Goal: Browse casually

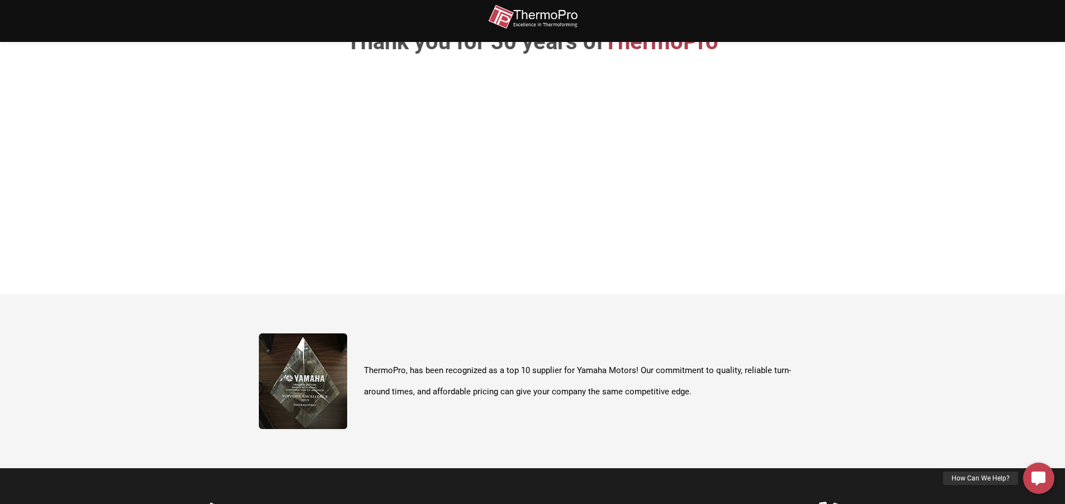
scroll to position [112, 0]
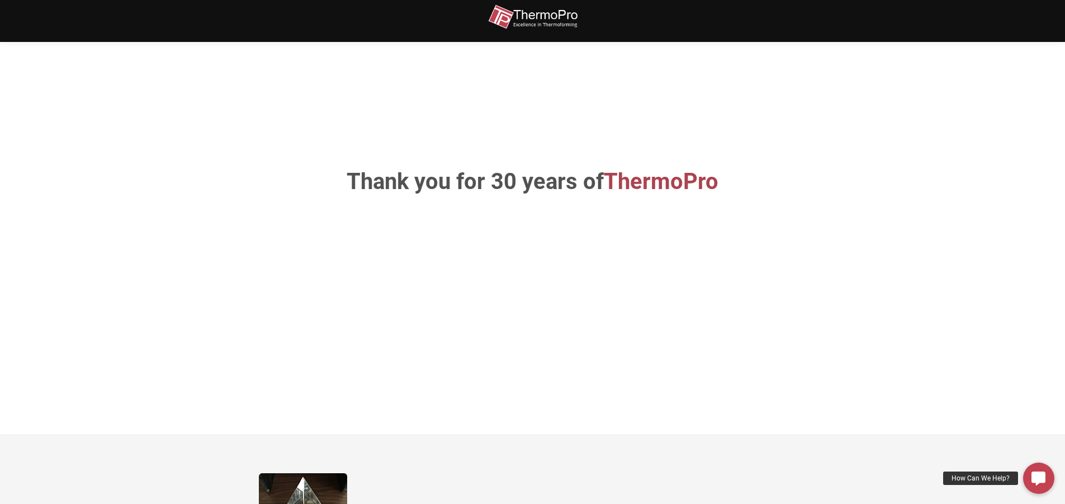
click at [530, 10] on img at bounding box center [532, 16] width 89 height 25
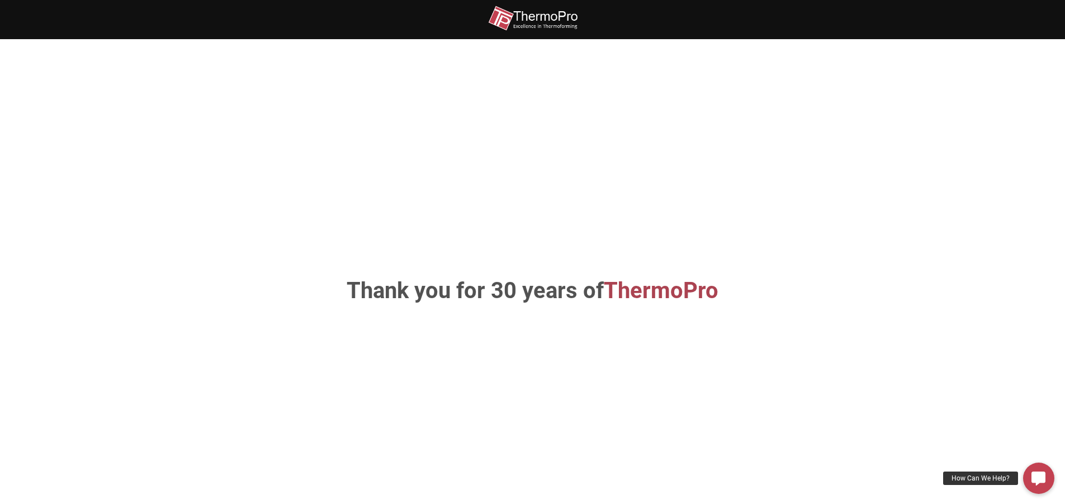
drag, startPoint x: 333, startPoint y: 136, endPoint x: 335, endPoint y: 166, distance: 29.7
click at [335, 166] on div "Thank you for 30 years of ThermoPro" at bounding box center [533, 291] width 638 height 437
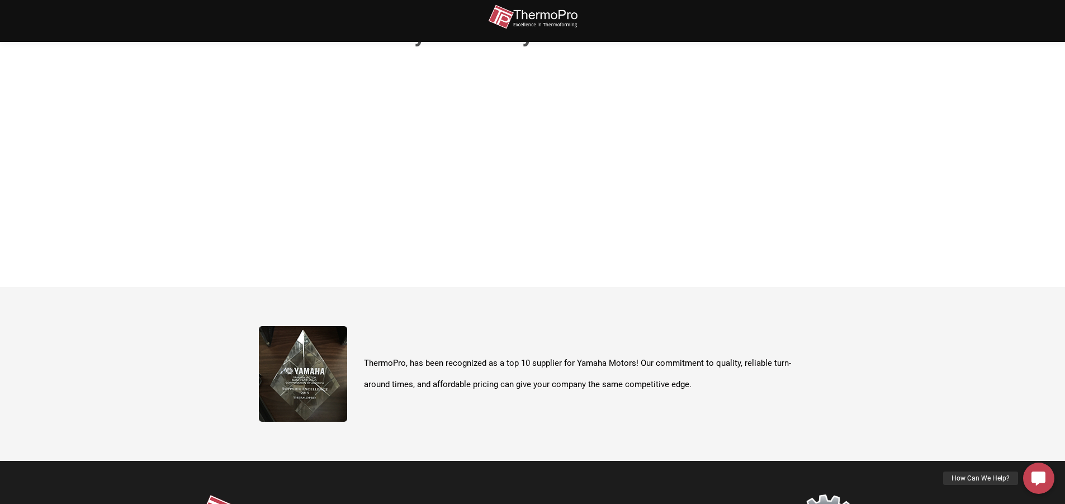
scroll to position [336, 0]
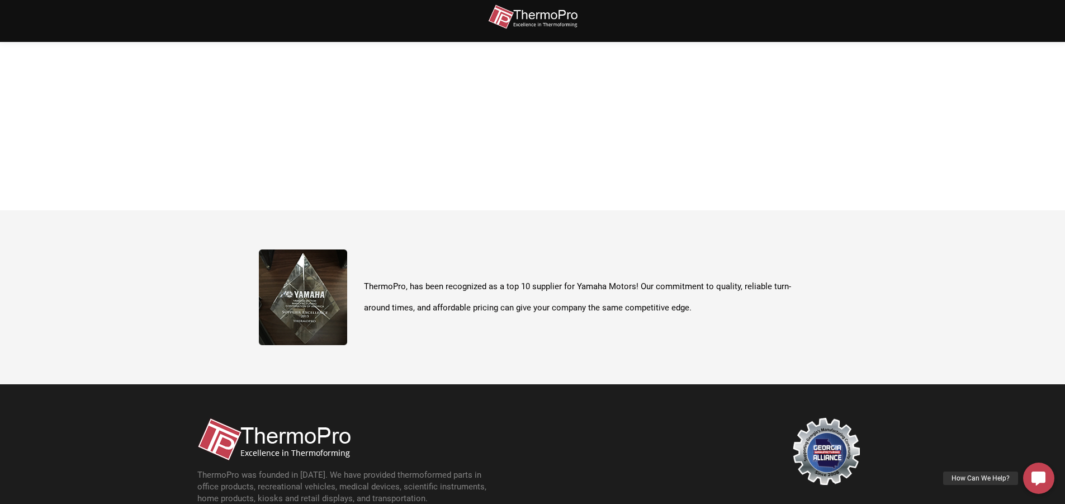
click at [290, 281] on img at bounding box center [303, 297] width 88 height 96
click at [315, 293] on img at bounding box center [303, 297] width 88 height 96
click at [325, 305] on img at bounding box center [303, 297] width 88 height 96
click at [321, 310] on img at bounding box center [303, 297] width 88 height 96
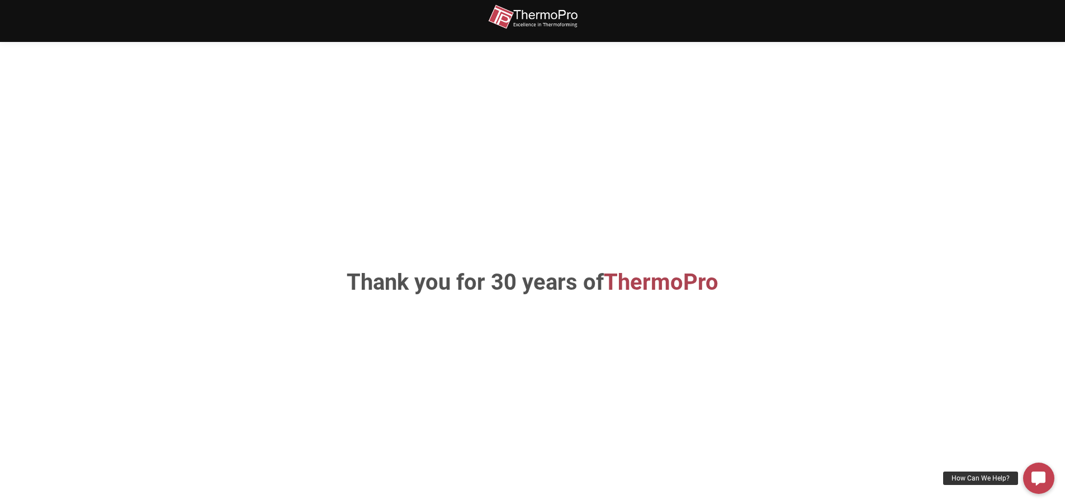
scroll to position [0, 0]
